Goal: Navigation & Orientation: Find specific page/section

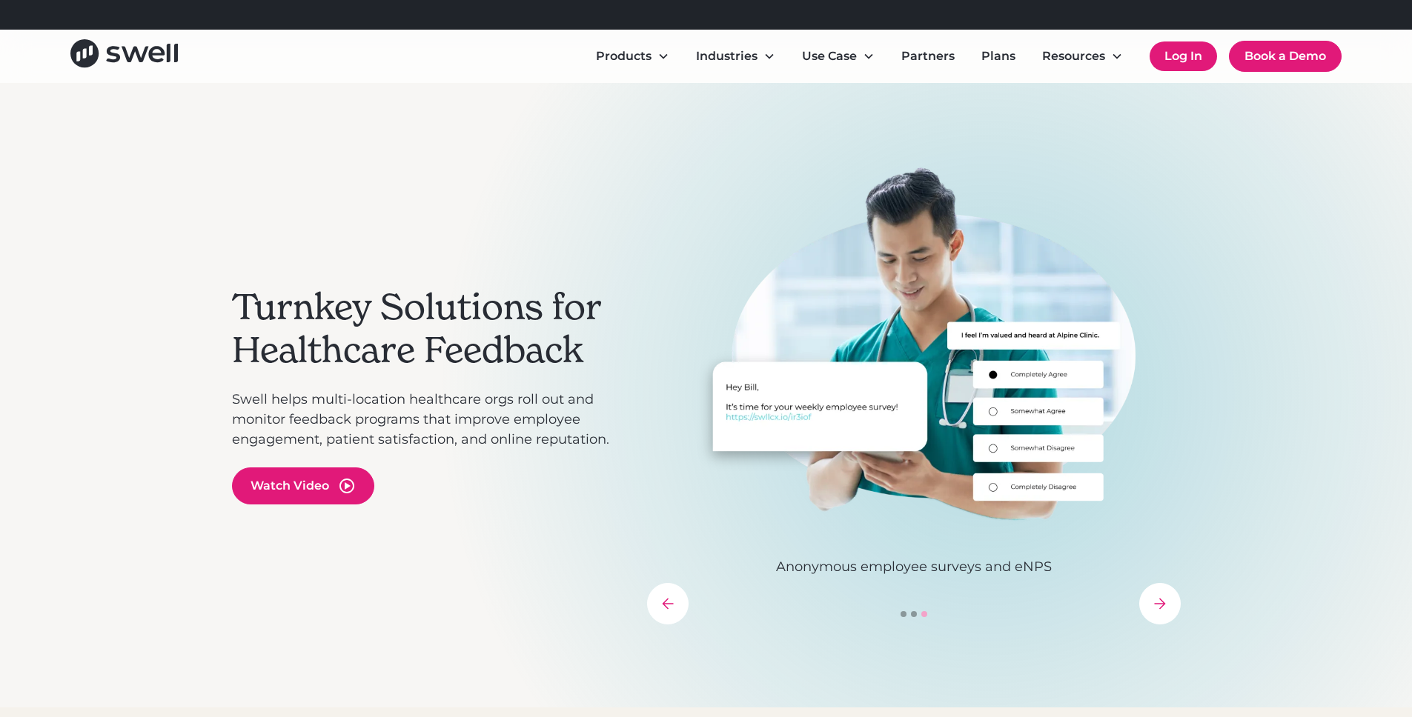
click at [1194, 64] on link "Log In" at bounding box center [1182, 56] width 67 height 30
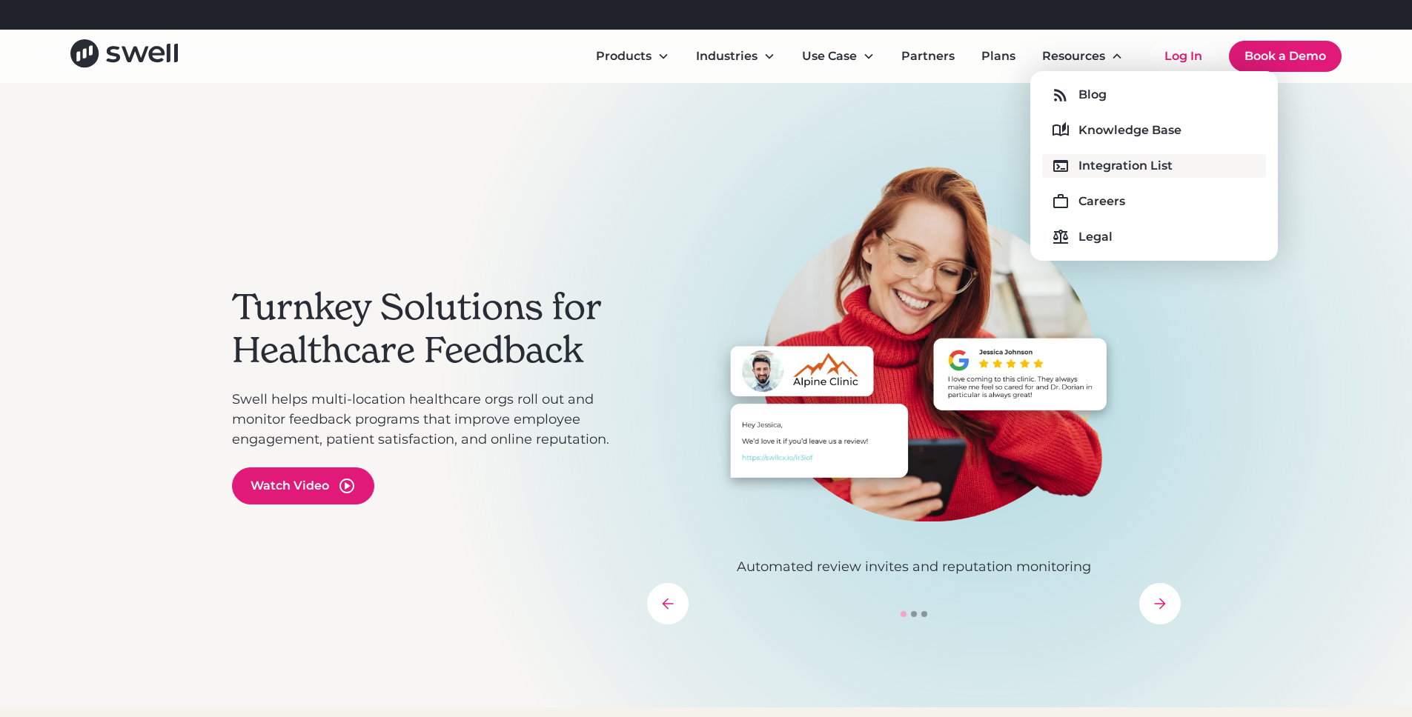
click at [1094, 169] on div "Integration List" at bounding box center [1125, 166] width 94 height 18
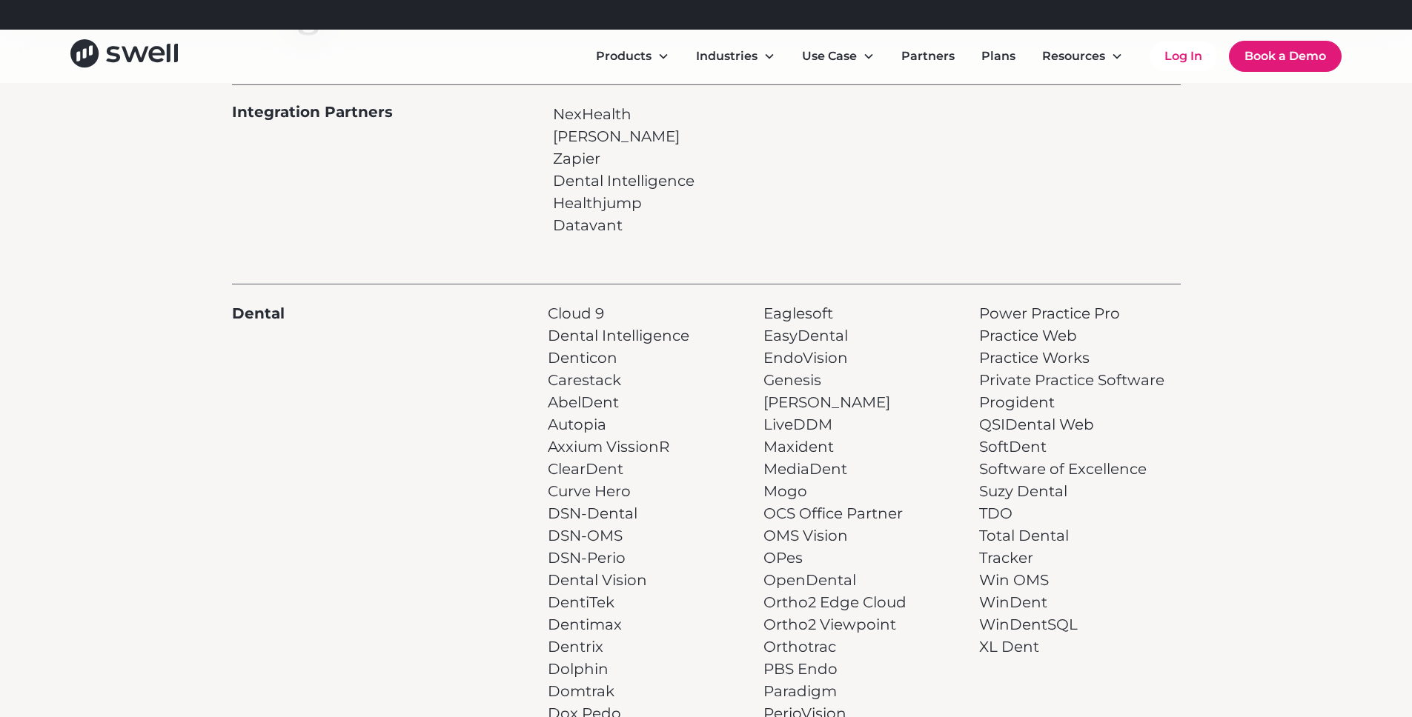
scroll to position [60, 0]
